Goal: Information Seeking & Learning: Learn about a topic

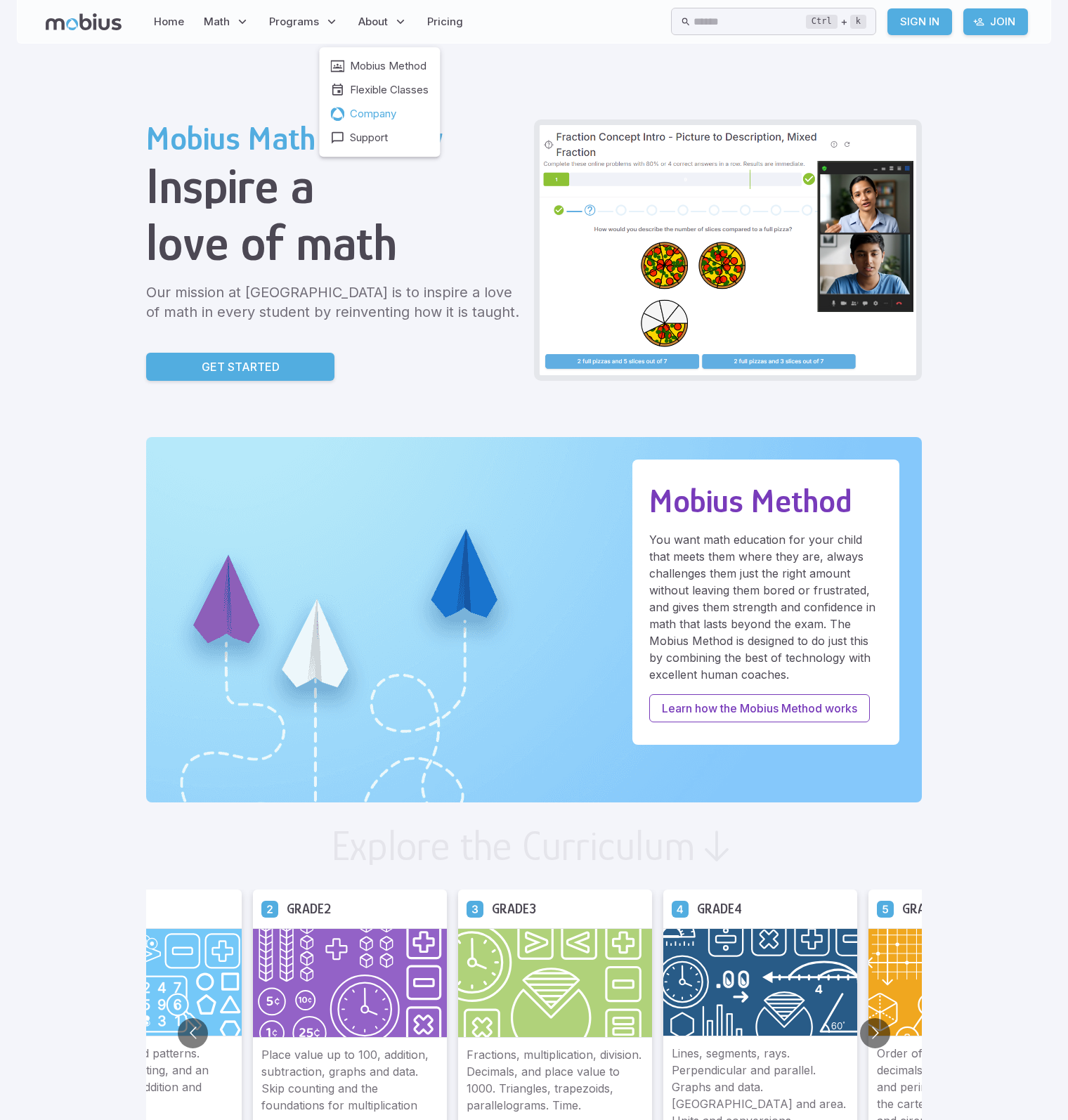
click at [380, 113] on span "Company" at bounding box center [372, 113] width 46 height 15
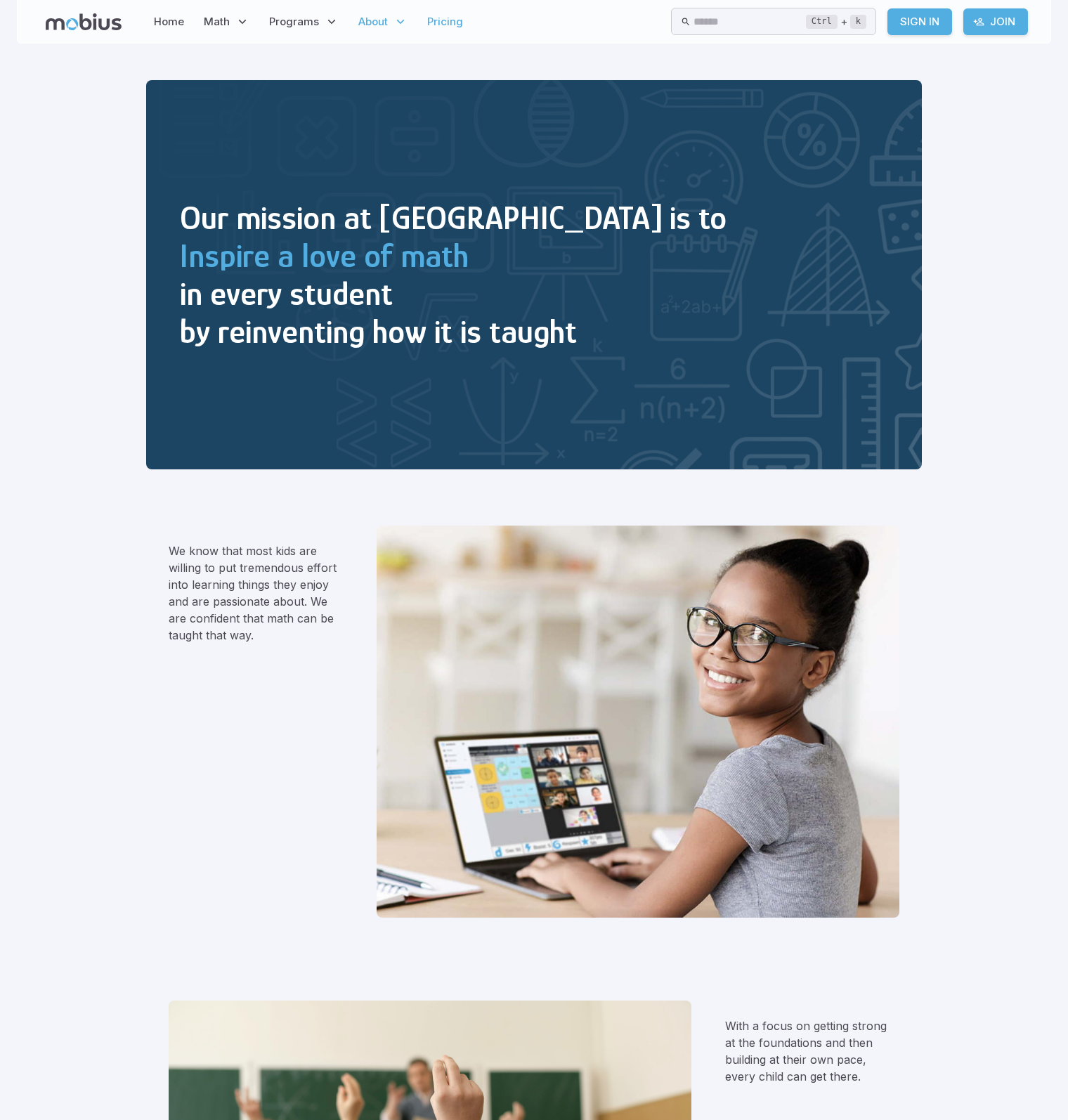
click at [448, 26] on link "Pricing" at bounding box center [445, 22] width 44 height 32
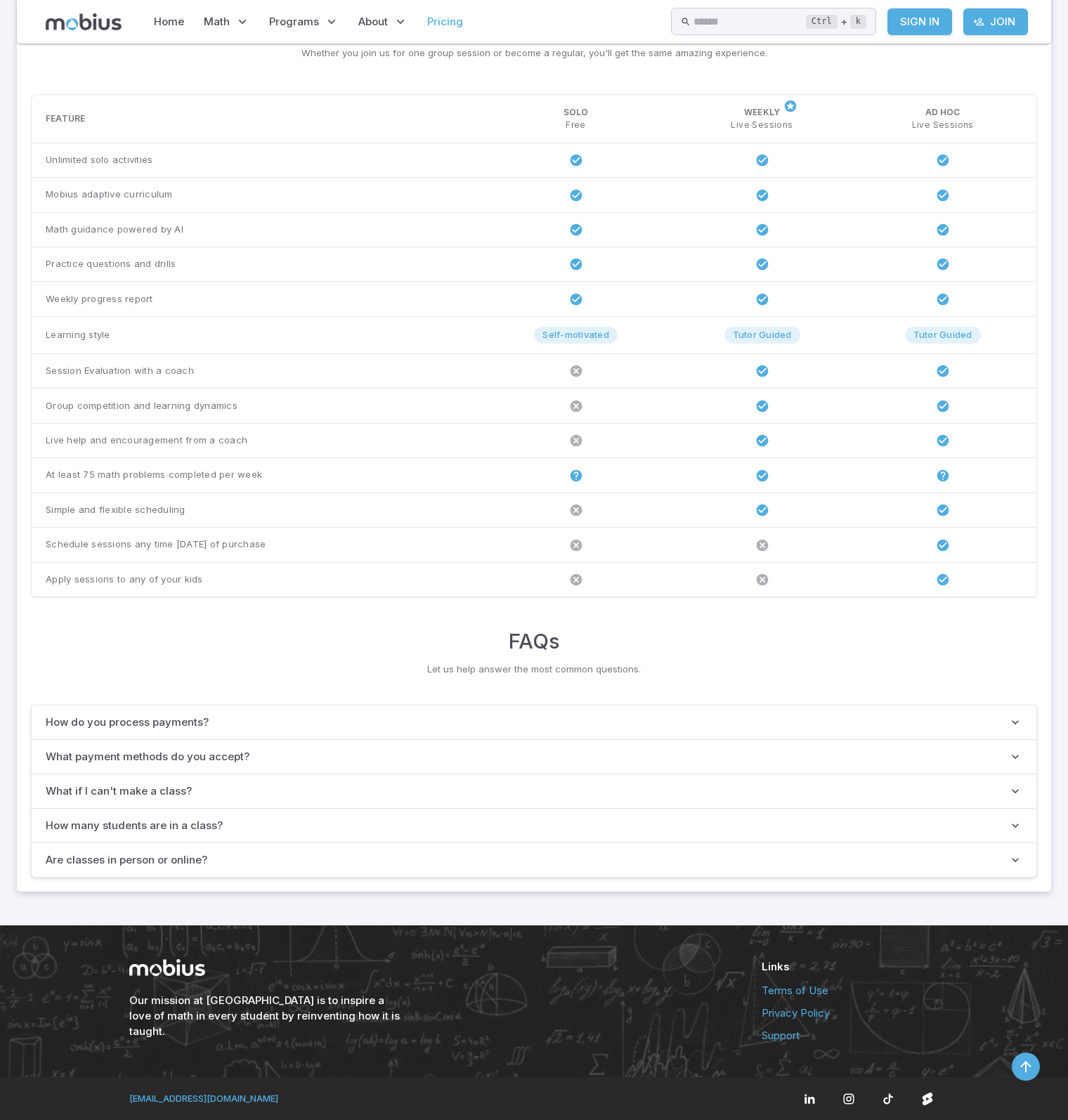
scroll to position [455, 0]
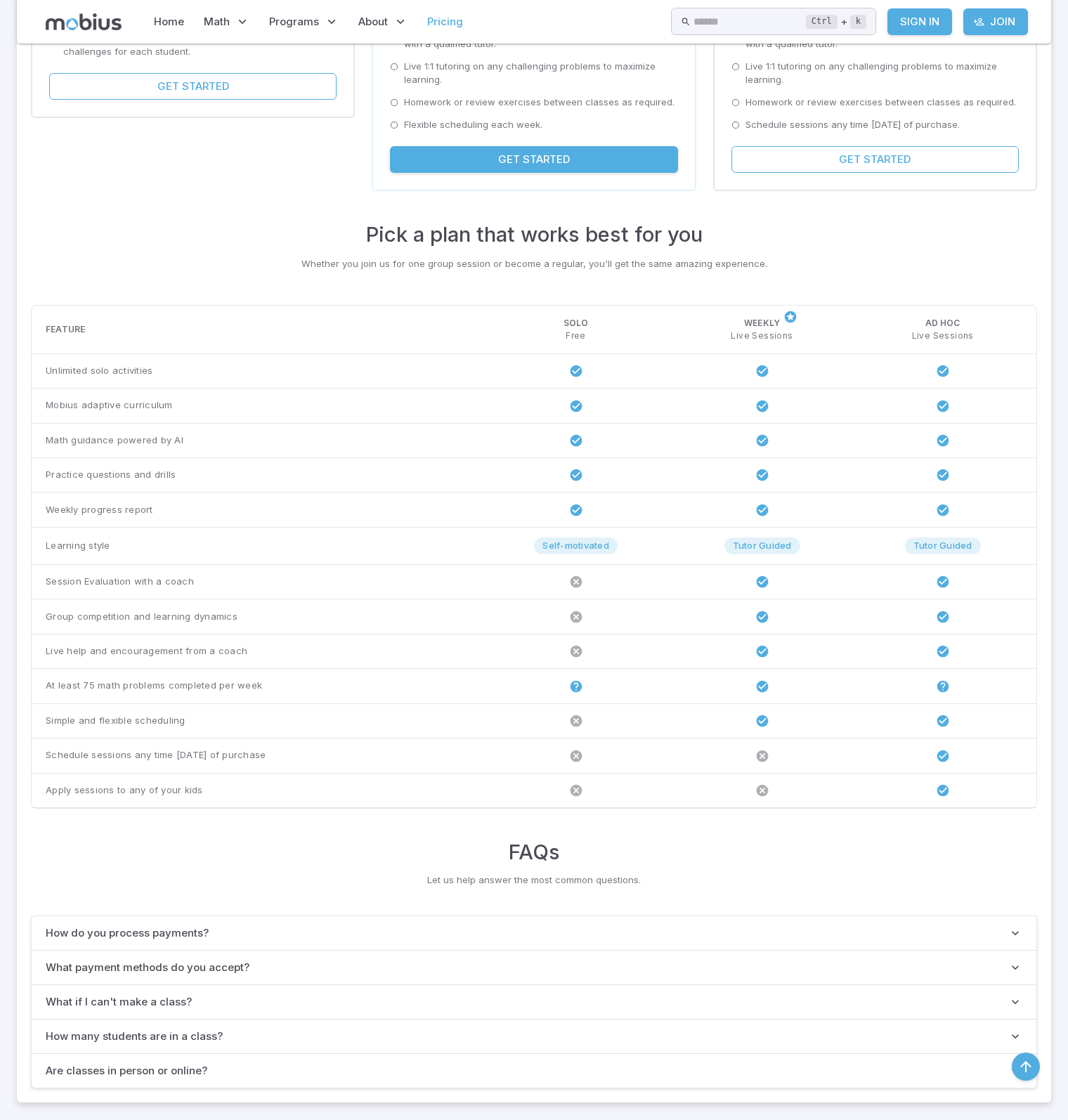
click at [891, 269] on p "Whether you join us for one group session or become a regular, you'll get the s…" at bounding box center [533, 263] width 1006 height 14
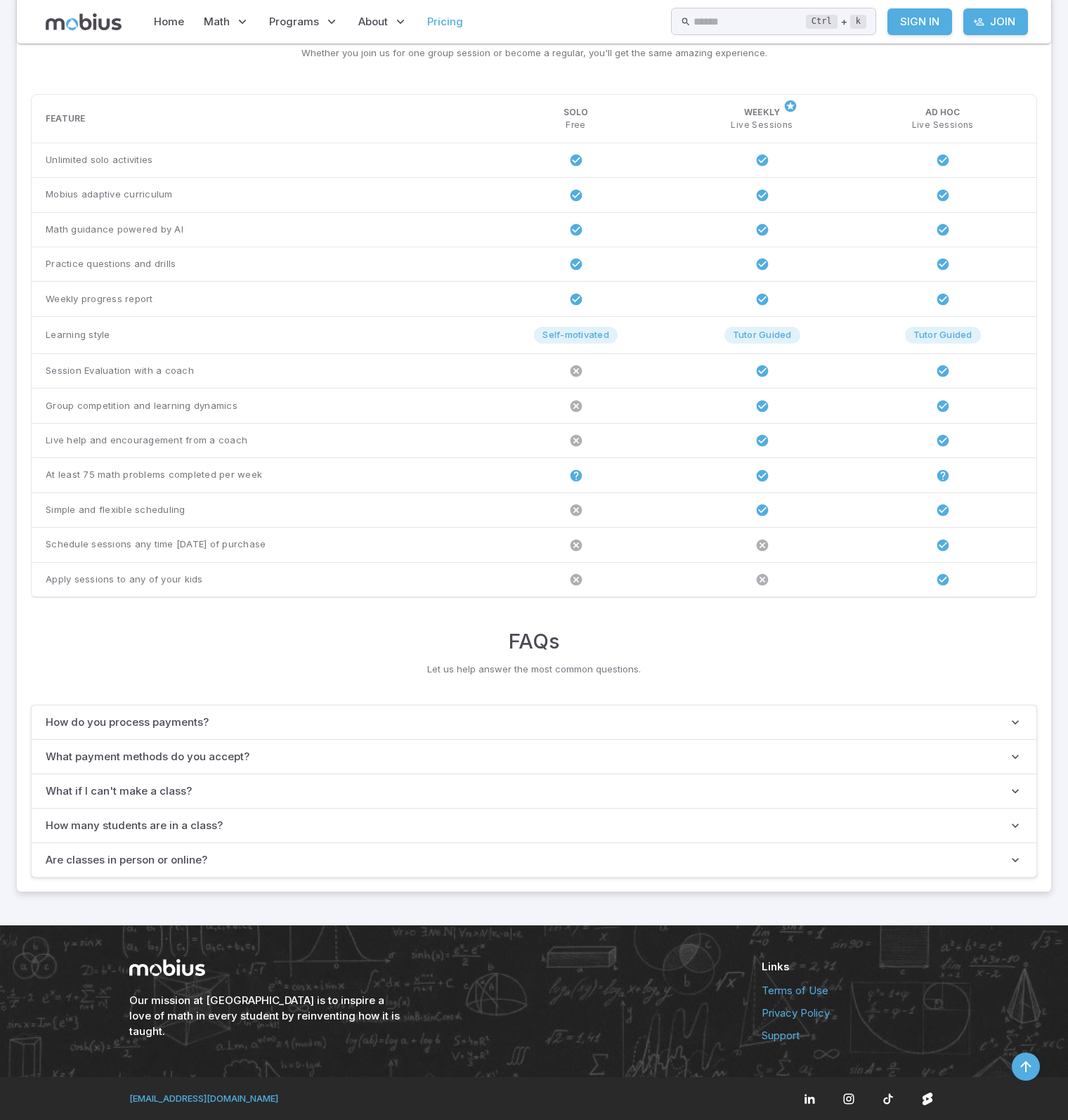
click at [227, 783] on span "What if I can't make a class?" at bounding box center [526, 791] width 962 height 15
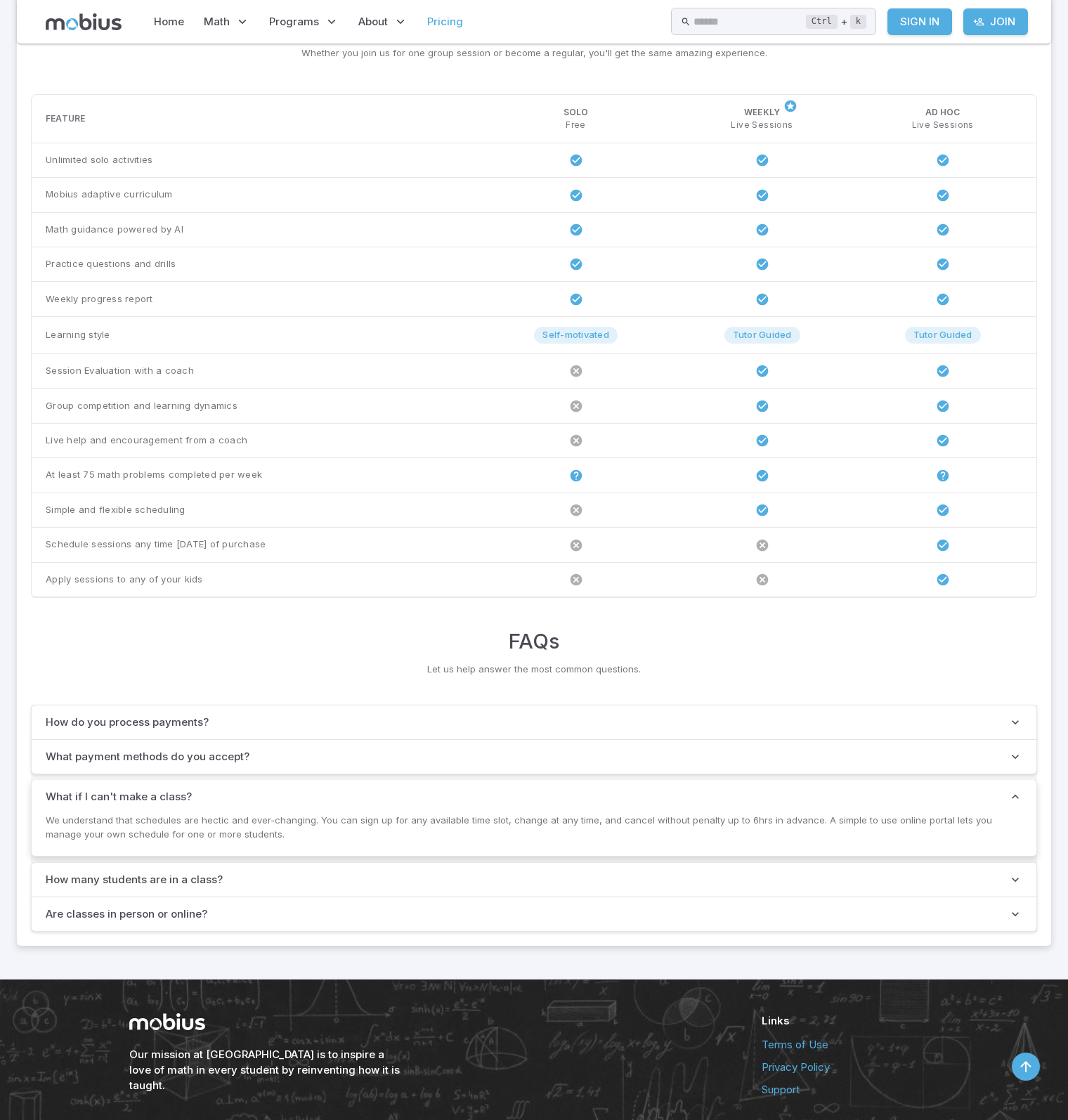
scroll to position [720, 0]
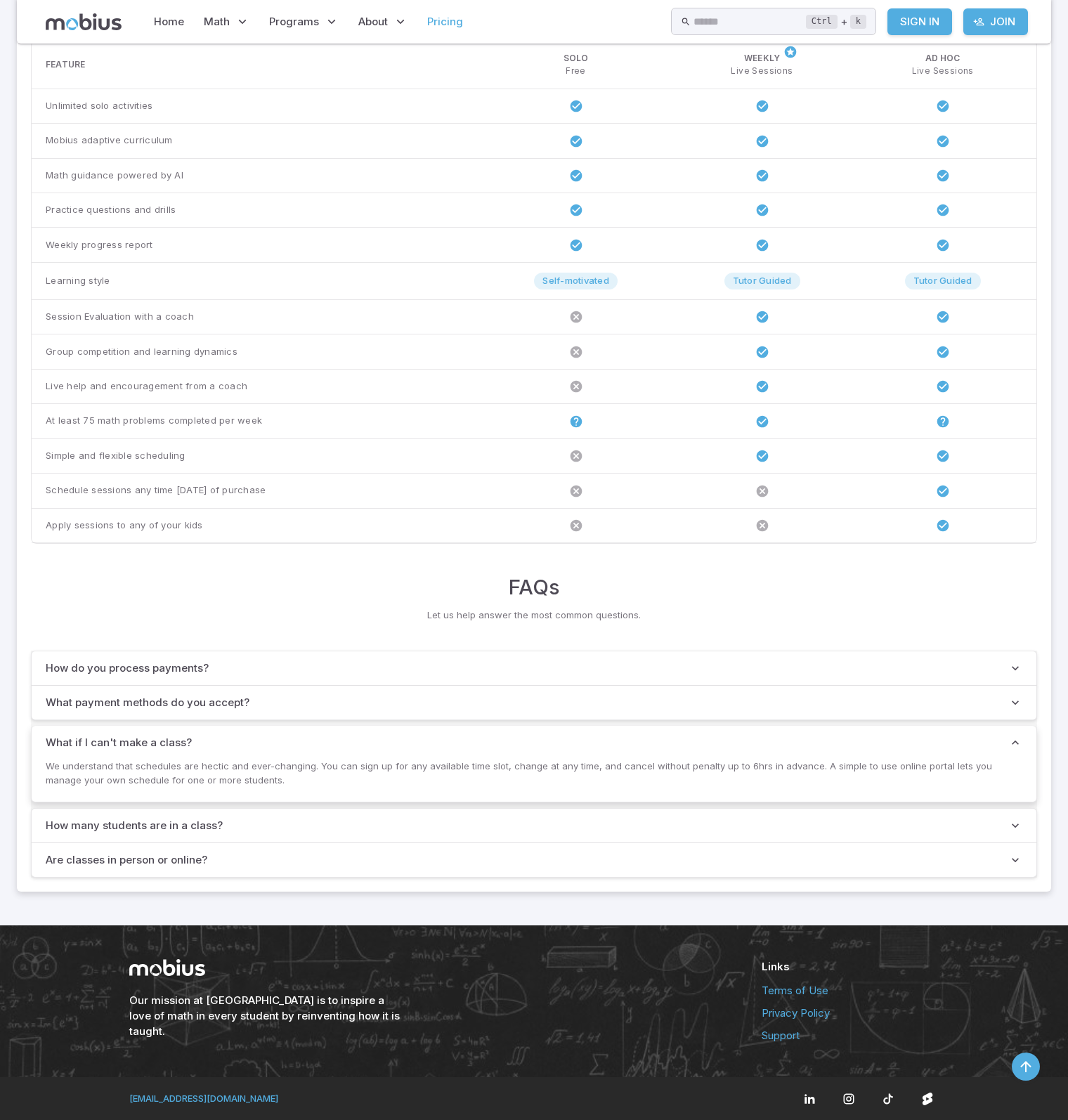
click at [345, 857] on span "Are classes in person or online?" at bounding box center [526, 860] width 962 height 15
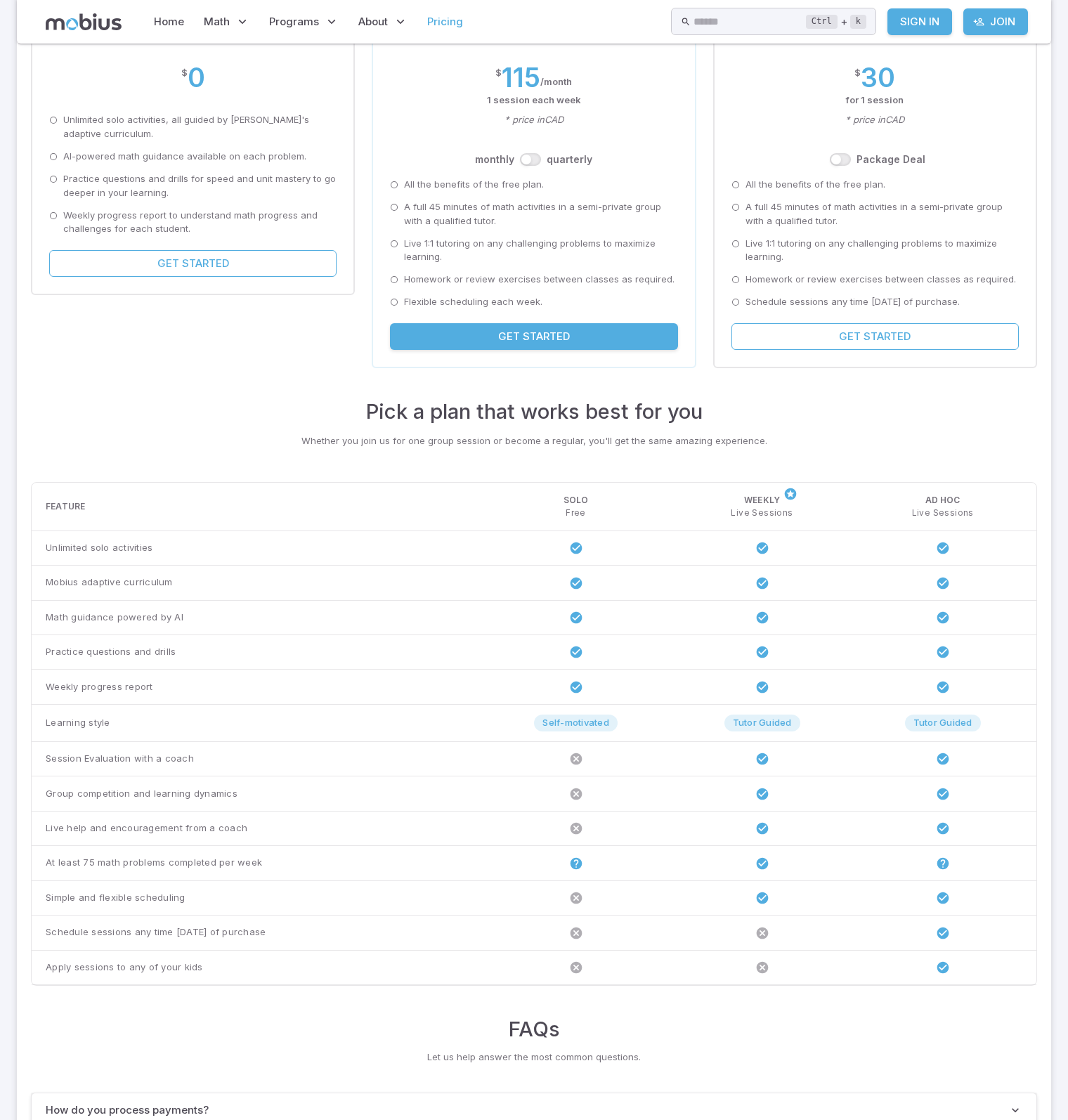
scroll to position [0, 0]
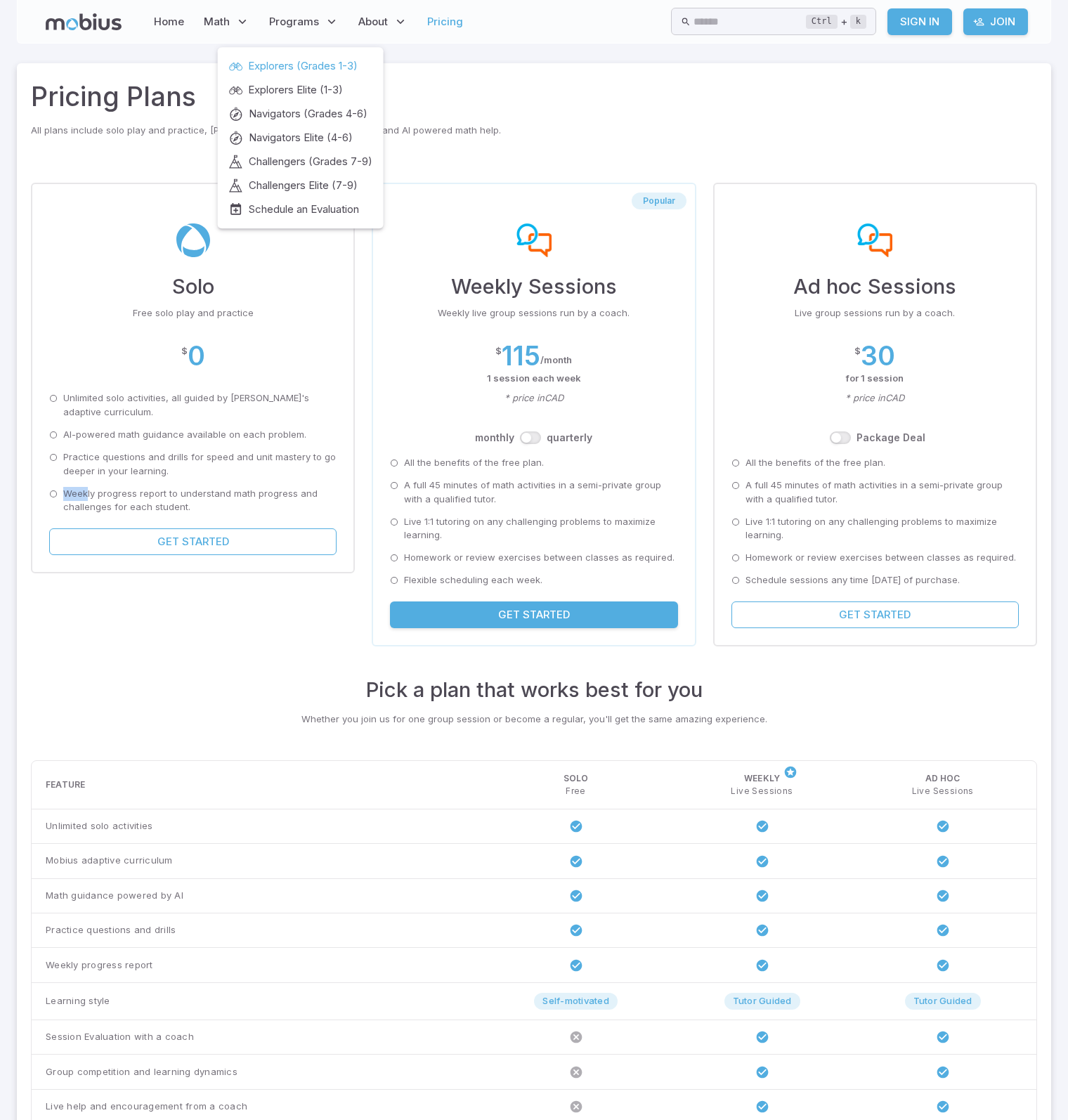
click at [282, 61] on span "Explorers (Grades 1-3)" at bounding box center [303, 66] width 110 height 15
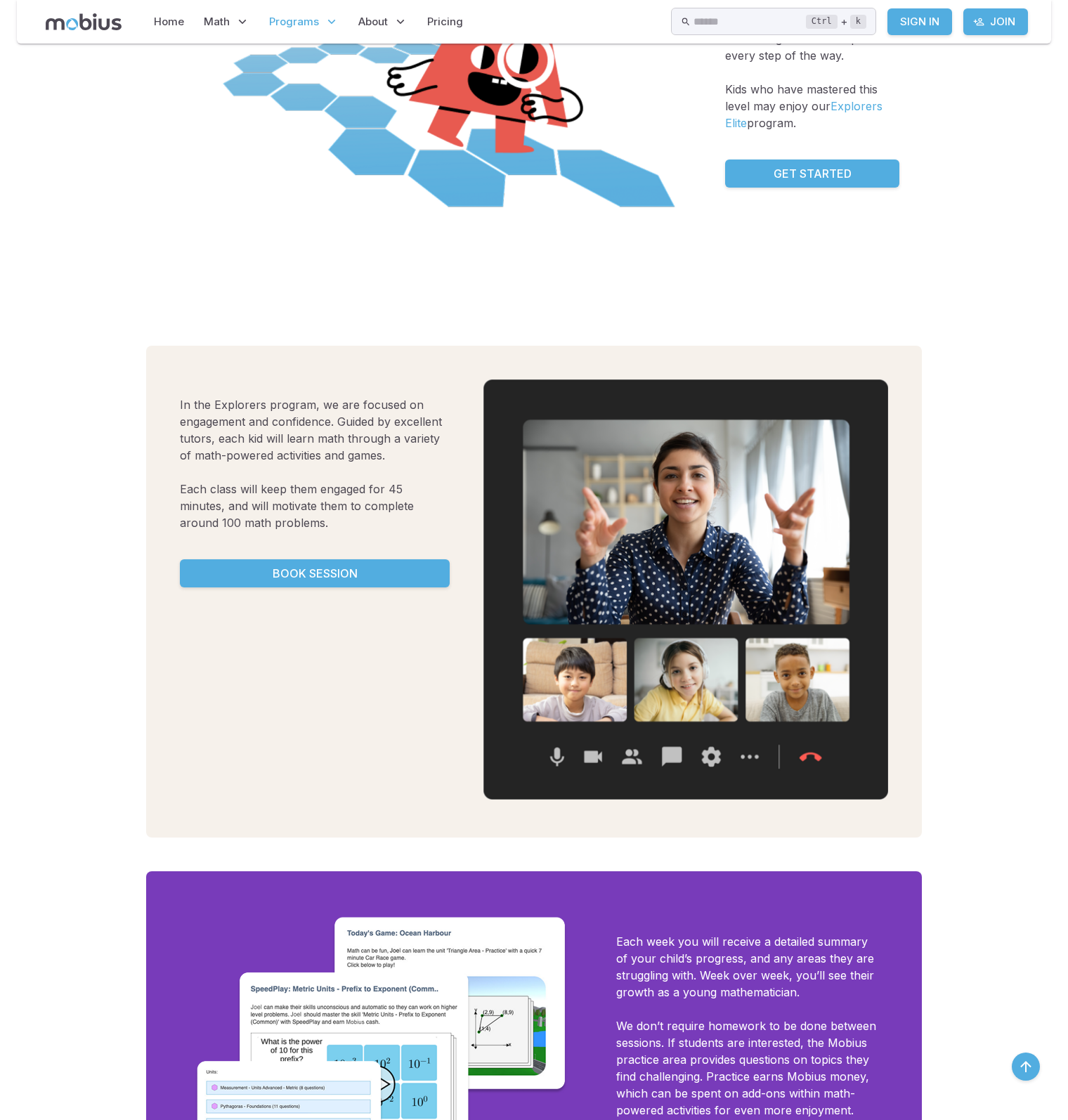
scroll to position [1967, 0]
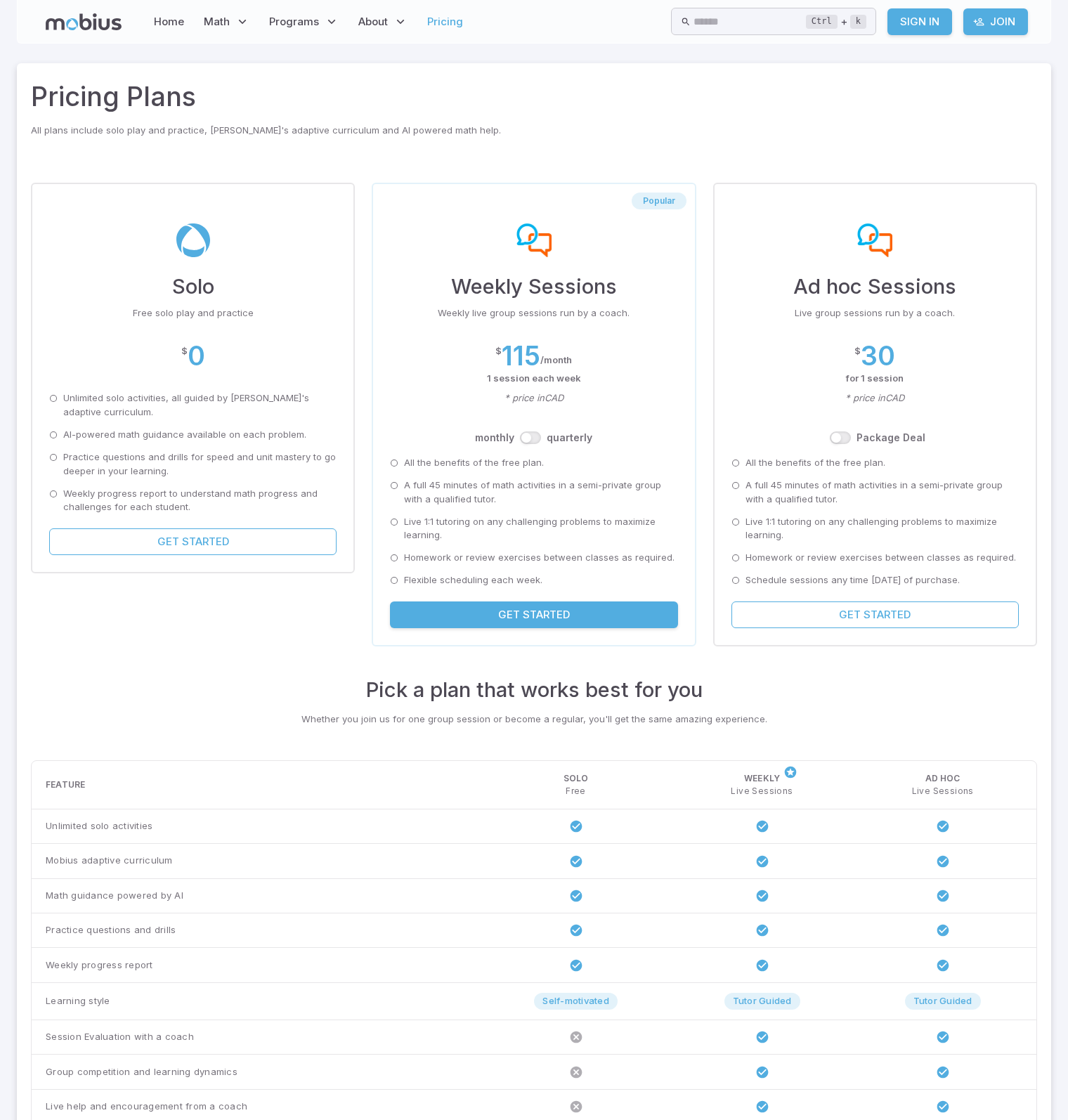
click at [734, 115] on h2 "Pricing Plans" at bounding box center [533, 97] width 1006 height 40
